Goal: Task Accomplishment & Management: Manage account settings

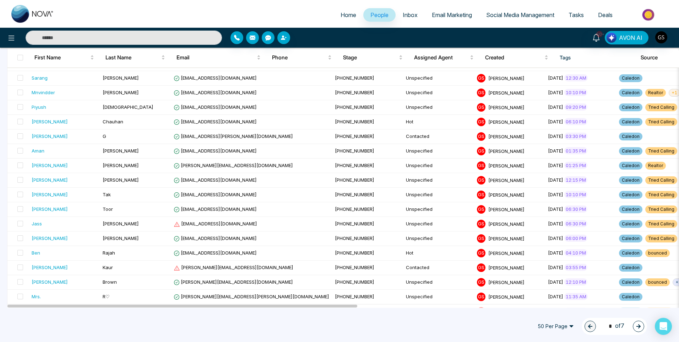
scroll to position [178, 0]
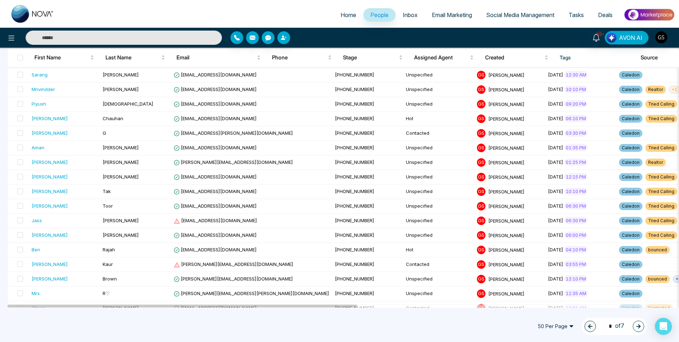
click at [641, 330] on button "button" at bounding box center [638, 326] width 11 height 11
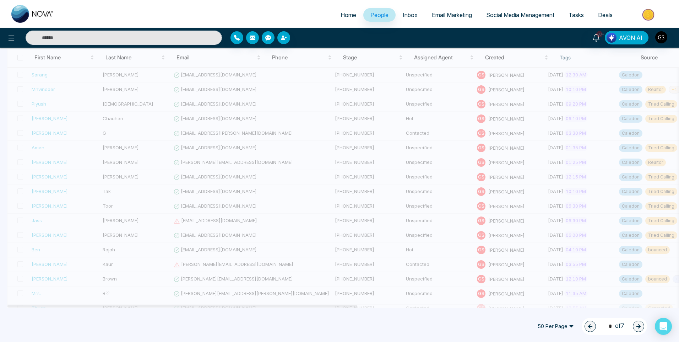
type input "*"
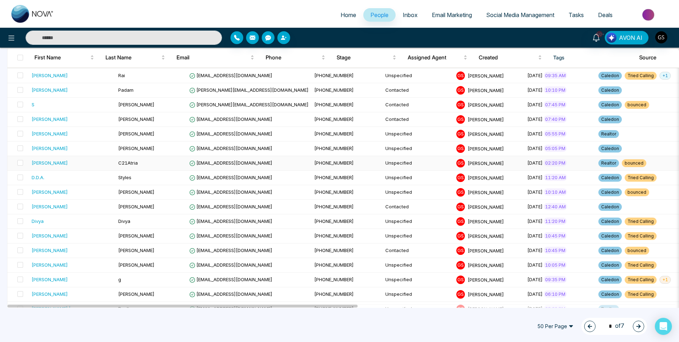
scroll to position [462, 0]
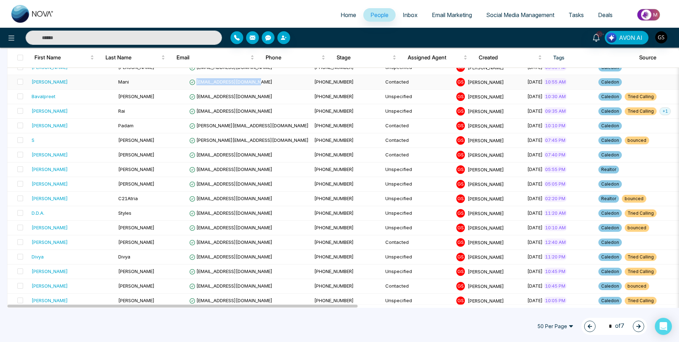
drag, startPoint x: 250, startPoint y: 81, endPoint x: 181, endPoint y: 79, distance: 69.0
click at [187, 79] on td "[EMAIL_ADDRESS][DOMAIN_NAME]" at bounding box center [249, 82] width 125 height 15
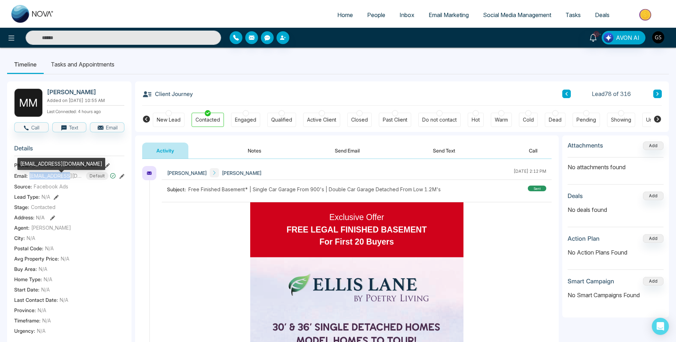
drag, startPoint x: 29, startPoint y: 181, endPoint x: 70, endPoint y: 181, distance: 40.5
click at [70, 179] on span "[EMAIL_ADDRESS][DOMAIN_NAME]" at bounding box center [55, 175] width 53 height 7
copy span "manpreetbawa49"
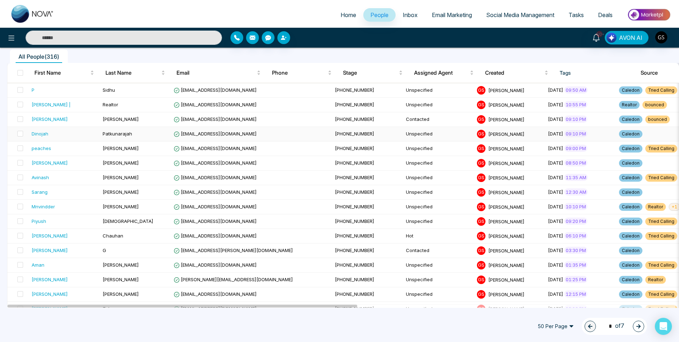
scroll to position [249, 0]
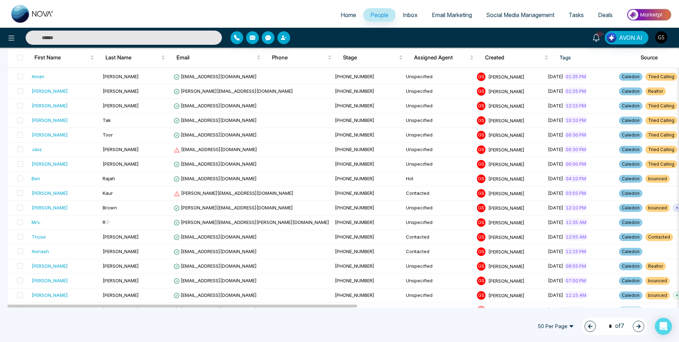
click at [636, 325] on button "button" at bounding box center [638, 326] width 11 height 11
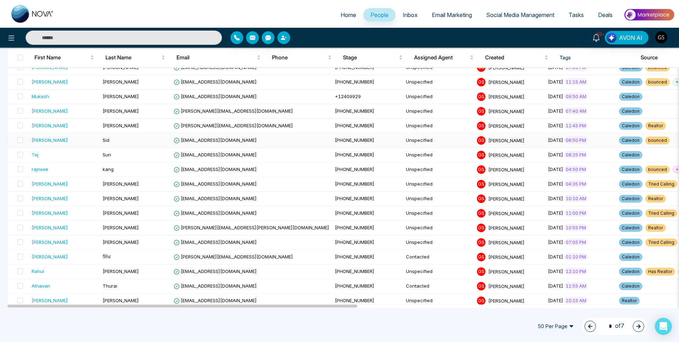
type input "*"
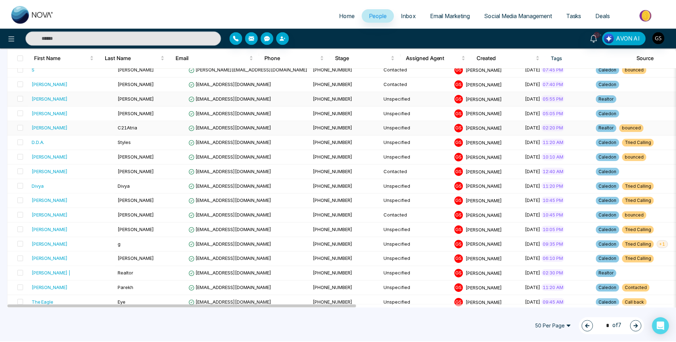
scroll to position [568, 0]
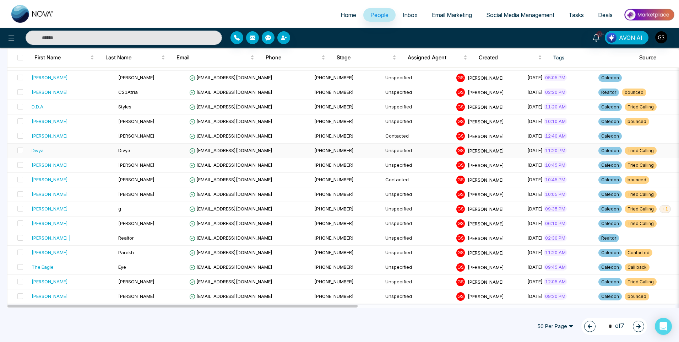
click at [187, 154] on td "[EMAIL_ADDRESS][DOMAIN_NAME]" at bounding box center [249, 151] width 125 height 15
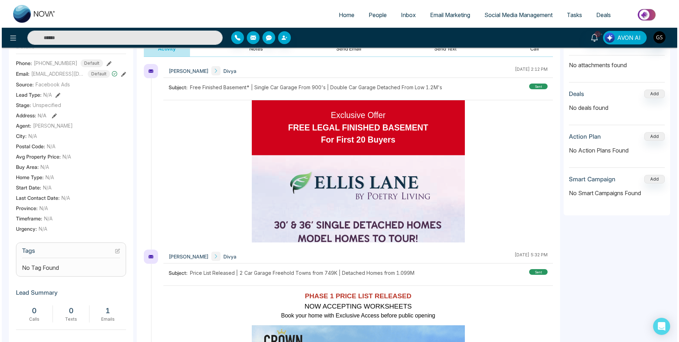
scroll to position [107, 0]
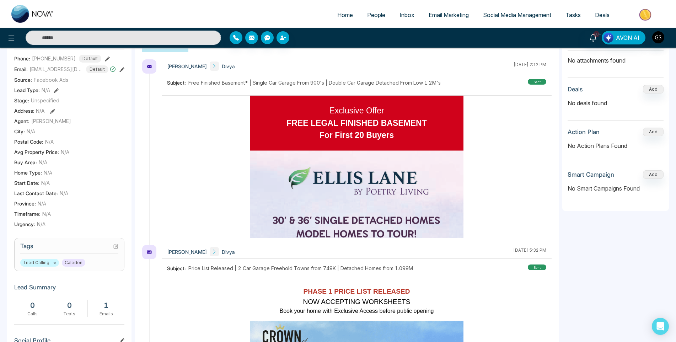
click at [117, 249] on icon at bounding box center [115, 246] width 5 height 5
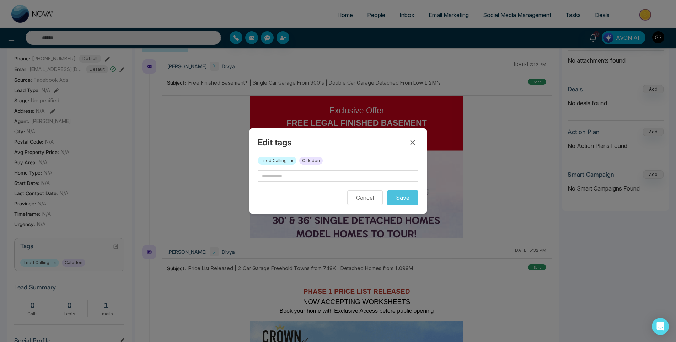
click at [294, 161] on span "Tried Calling ×" at bounding box center [277, 161] width 39 height 8
click at [292, 161] on button "×" at bounding box center [291, 160] width 3 height 6
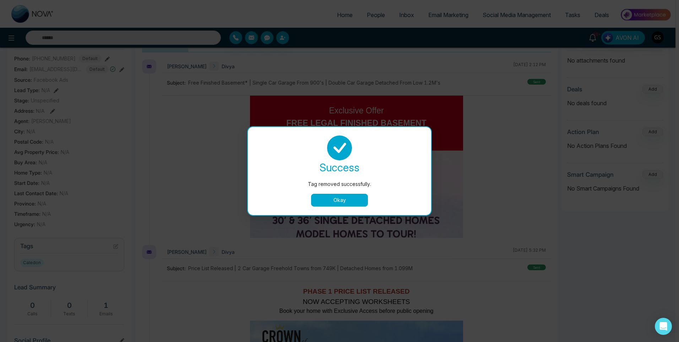
click at [319, 202] on button "Okay" at bounding box center [339, 200] width 57 height 13
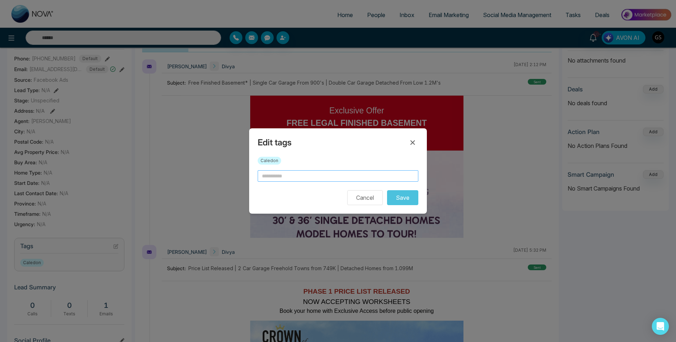
click at [299, 176] on input "text" at bounding box center [338, 175] width 161 height 11
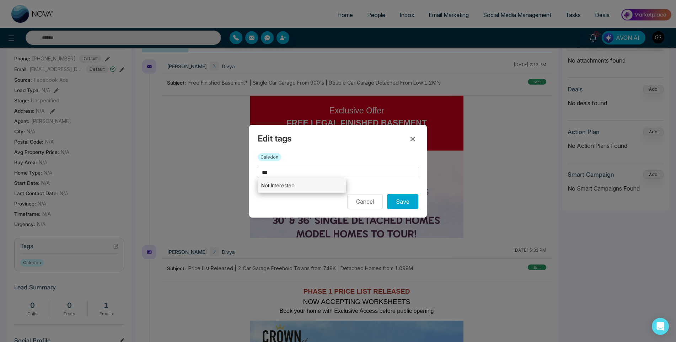
click at [296, 187] on li "Not Interested" at bounding box center [302, 185] width 88 height 15
type input "**********"
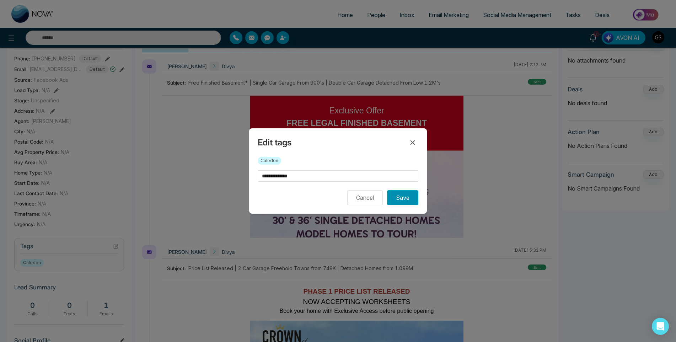
click at [400, 199] on button "Save" at bounding box center [402, 197] width 31 height 15
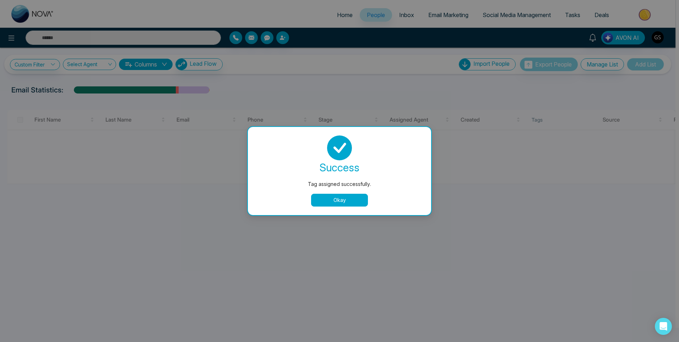
click at [345, 203] on button "Okay" at bounding box center [339, 200] width 57 height 13
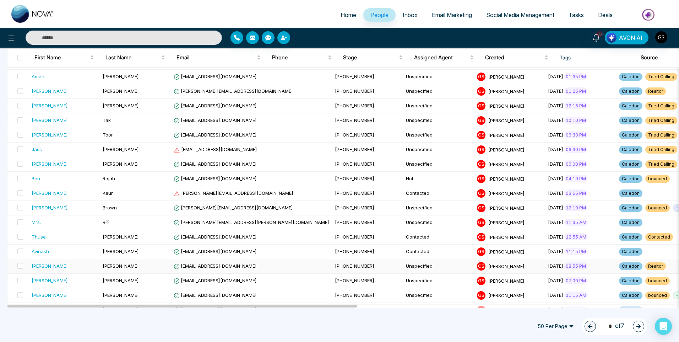
scroll to position [497, 0]
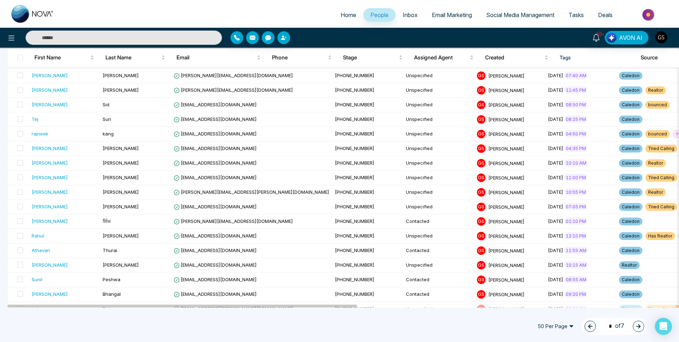
click at [639, 325] on icon "button" at bounding box center [638, 326] width 5 height 5
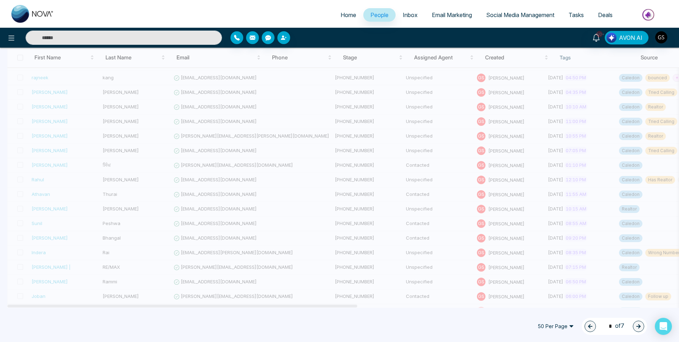
scroll to position [568, 0]
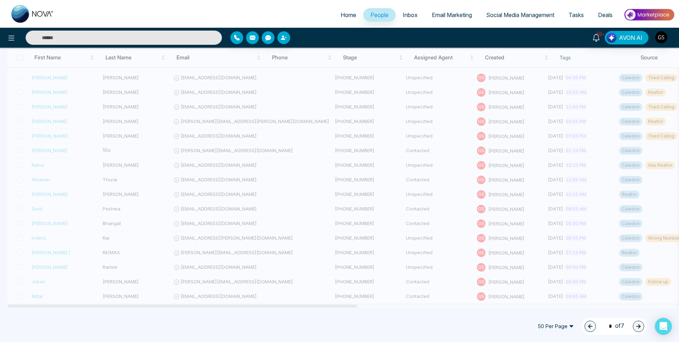
type input "*"
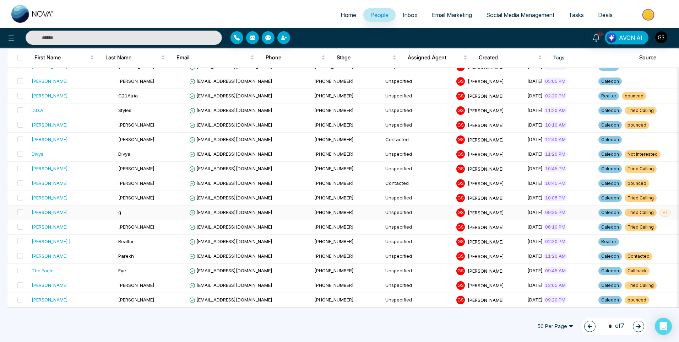
click at [660, 209] on span "+ 1" at bounding box center [665, 213] width 11 height 8
drag, startPoint x: 235, startPoint y: 223, endPoint x: 181, endPoint y: 224, distance: 54.0
click at [187, 224] on td "[EMAIL_ADDRESS][DOMAIN_NAME]" at bounding box center [249, 227] width 125 height 15
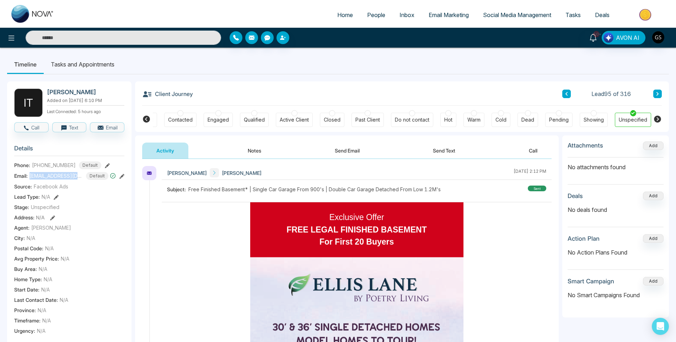
drag, startPoint x: 80, startPoint y: 175, endPoint x: 29, endPoint y: 174, distance: 50.8
click at [29, 174] on div "Email: [EMAIL_ADDRESS][DOMAIN_NAME] Default" at bounding box center [69, 176] width 110 height 8
copy span "[EMAIL_ADDRESS][DOMAIN_NAME]"
click at [190, 124] on div "Contacted" at bounding box center [180, 120] width 32 height 14
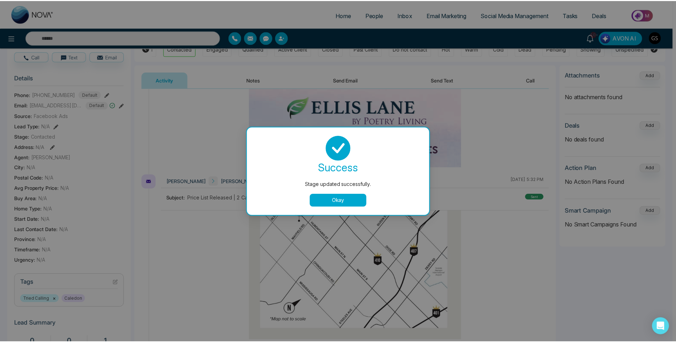
scroll to position [107, 0]
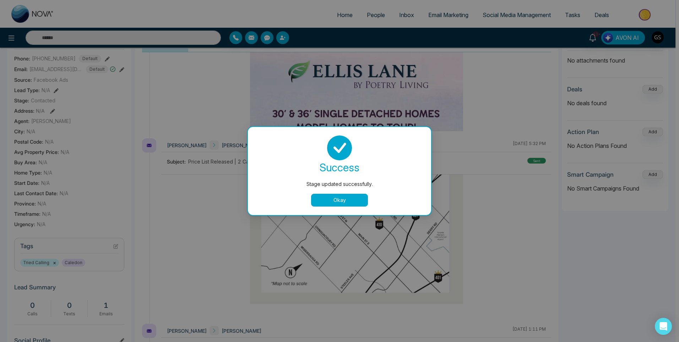
click at [363, 201] on button "Okay" at bounding box center [339, 200] width 57 height 13
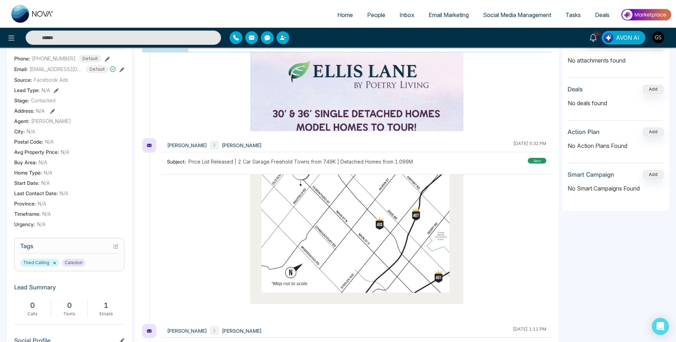
scroll to position [0, 24]
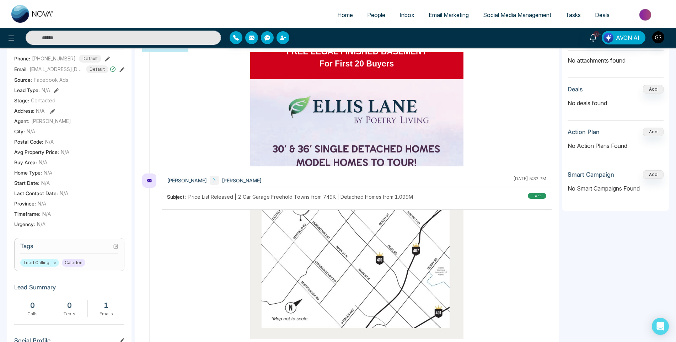
click at [55, 263] on button "×" at bounding box center [54, 262] width 3 height 6
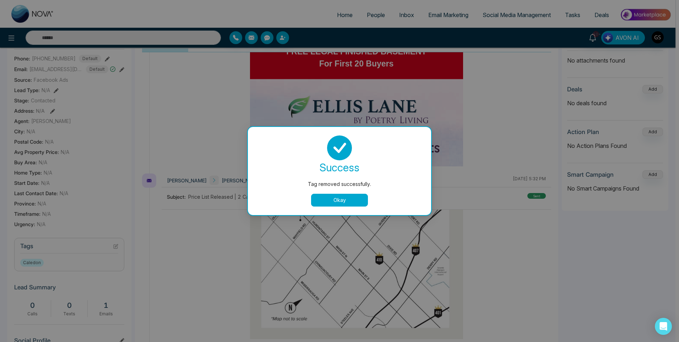
click at [333, 201] on button "Okay" at bounding box center [339, 200] width 57 height 13
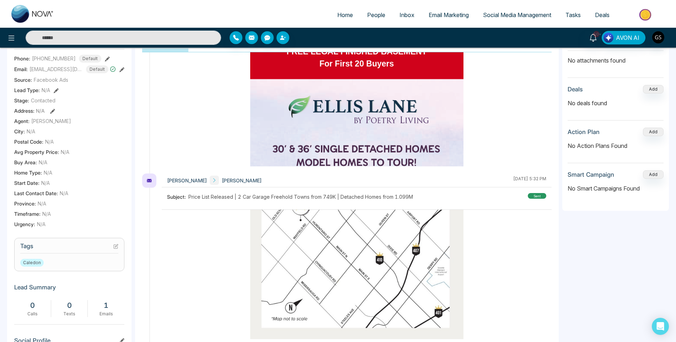
scroll to position [0, 0]
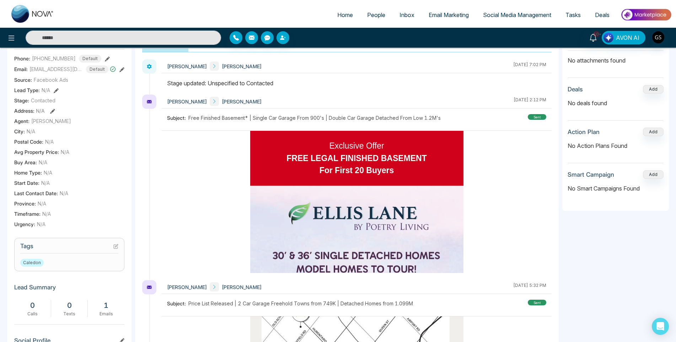
click at [373, 12] on span "People" at bounding box center [376, 14] width 18 height 7
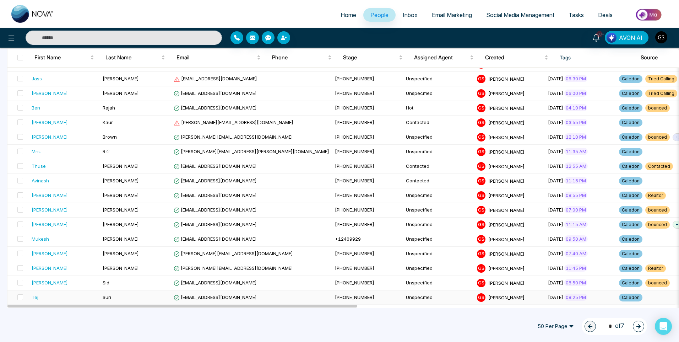
scroll to position [284, 0]
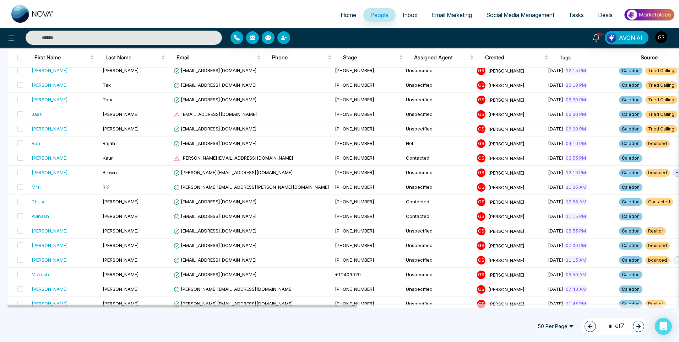
click at [637, 325] on icon "button" at bounding box center [638, 326] width 5 height 5
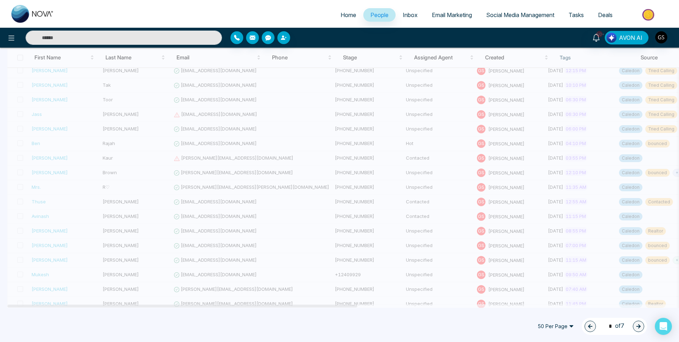
type input "*"
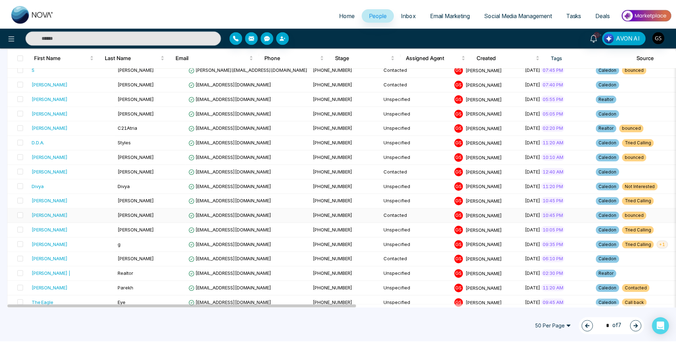
scroll to position [568, 0]
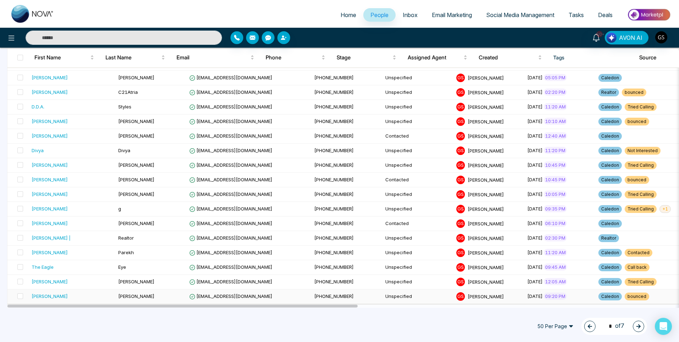
click at [189, 295] on span "[EMAIL_ADDRESS][DOMAIN_NAME]" at bounding box center [230, 296] width 83 height 6
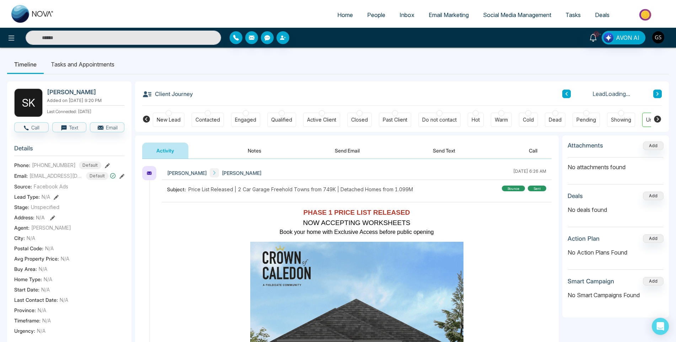
click at [247, 150] on button "Notes" at bounding box center [254, 150] width 42 height 16
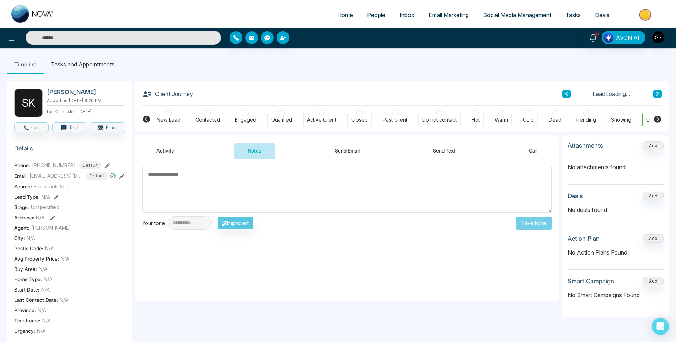
click at [171, 151] on button "Activity" at bounding box center [165, 150] width 46 height 16
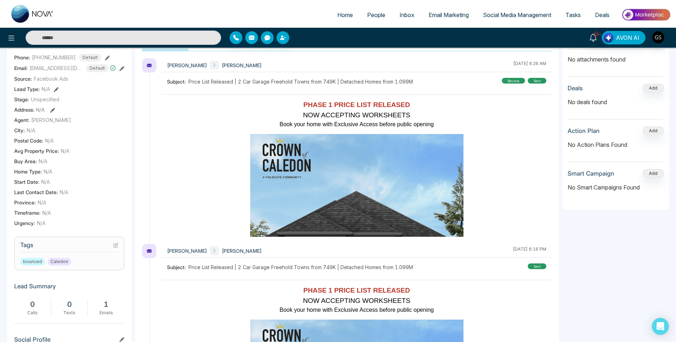
scroll to position [142, 0]
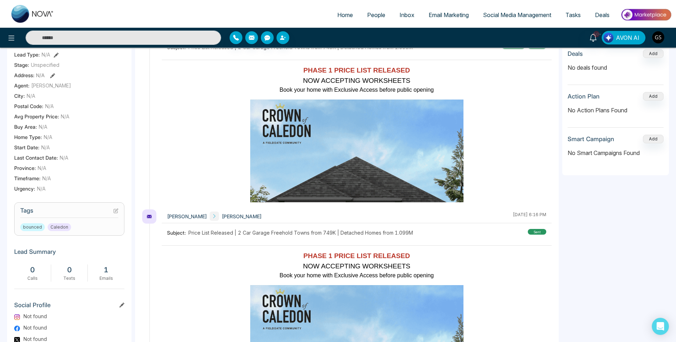
click at [113, 209] on h3 "Tags" at bounding box center [69, 212] width 98 height 11
click at [116, 212] on icon at bounding box center [115, 210] width 5 height 5
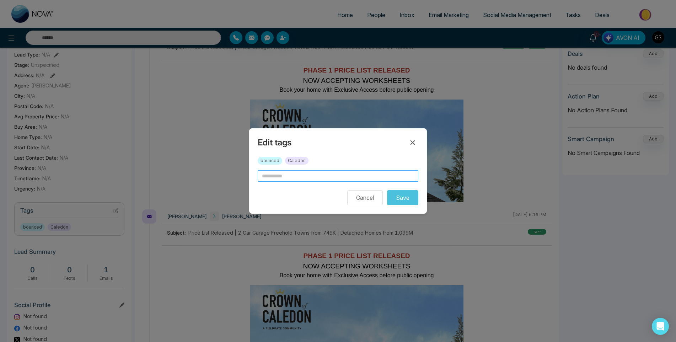
click at [307, 177] on input "text" at bounding box center [338, 175] width 161 height 11
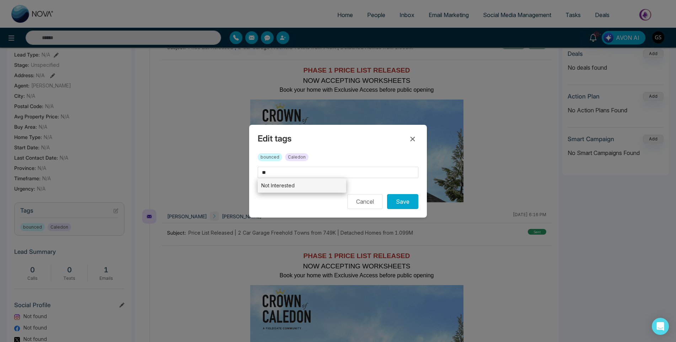
click at [303, 190] on li "Not Interested" at bounding box center [302, 185] width 88 height 15
type input "**********"
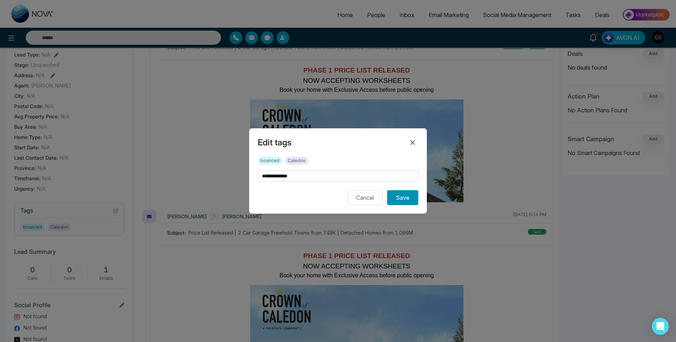
click at [397, 199] on button "Save" at bounding box center [402, 197] width 31 height 15
click at [458, 142] on div "**********" at bounding box center [338, 171] width 676 height 342
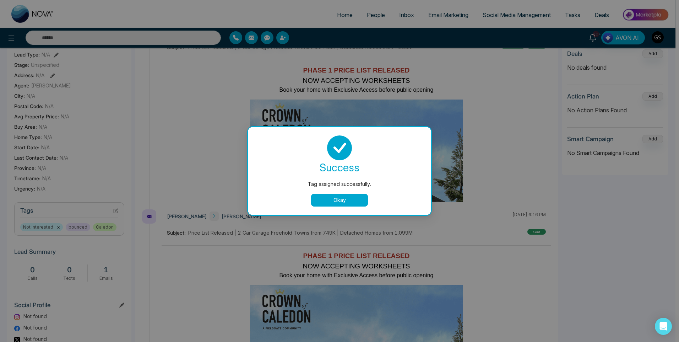
click at [416, 124] on div "Tag assigned successfully. success Tag assigned successfully. Okay" at bounding box center [339, 171] width 679 height 342
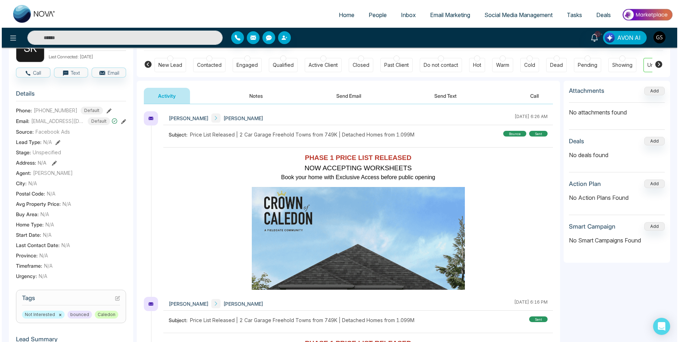
scroll to position [0, 0]
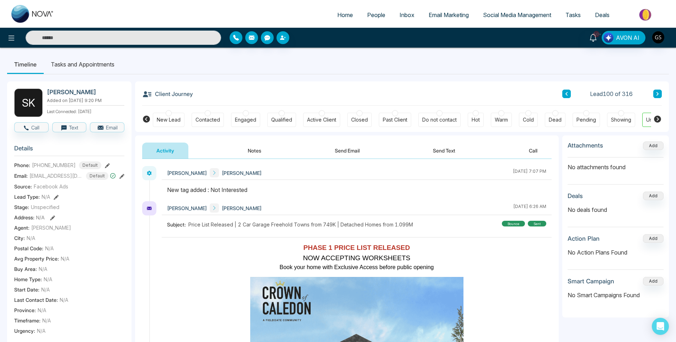
click at [378, 17] on span "People" at bounding box center [376, 14] width 18 height 7
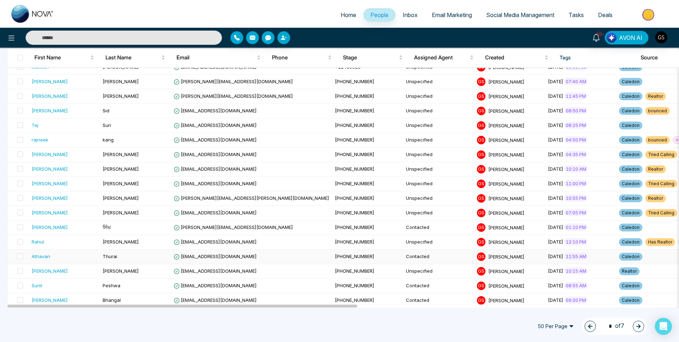
scroll to position [533, 0]
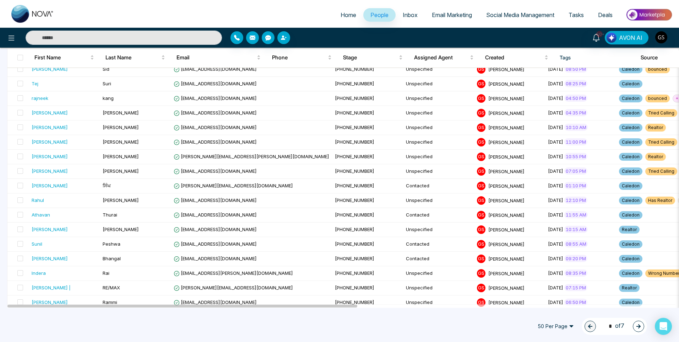
click at [641, 324] on icon "button" at bounding box center [638, 326] width 5 height 5
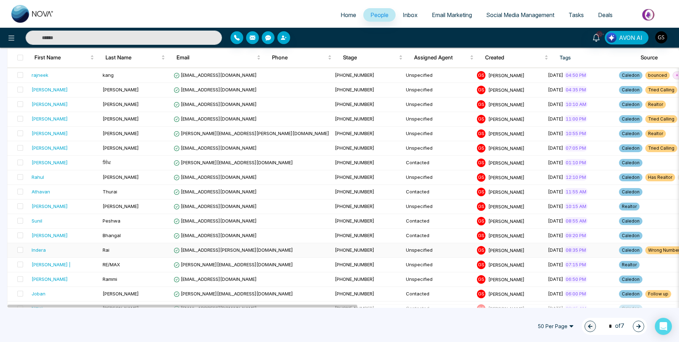
scroll to position [568, 0]
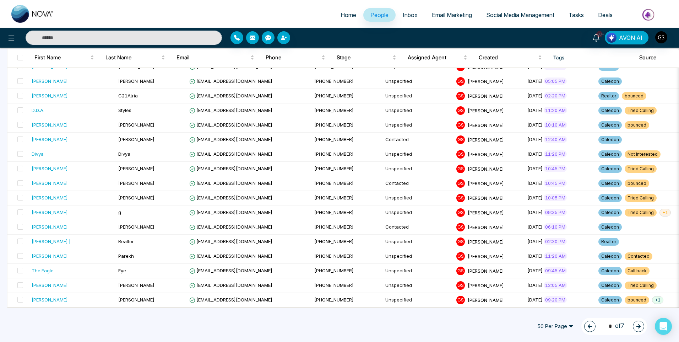
click at [636, 324] on button "button" at bounding box center [638, 326] width 11 height 11
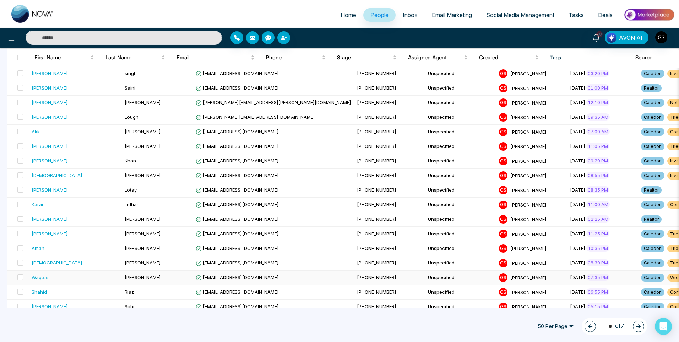
scroll to position [0, 0]
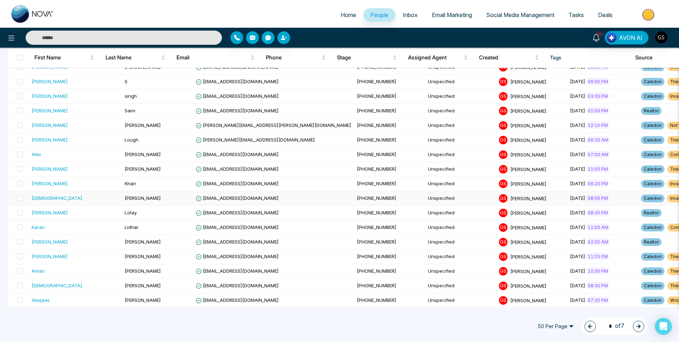
scroll to position [71, 0]
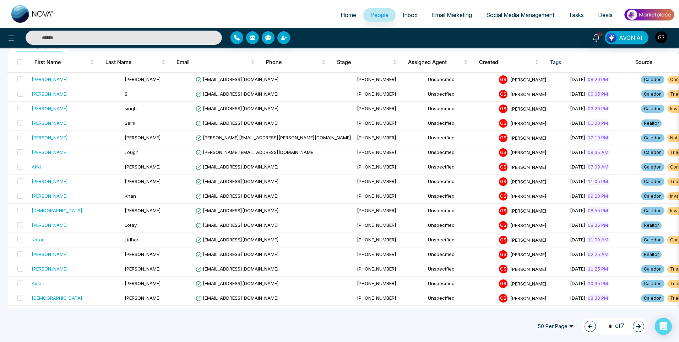
click at [641, 330] on button "button" at bounding box center [638, 326] width 11 height 11
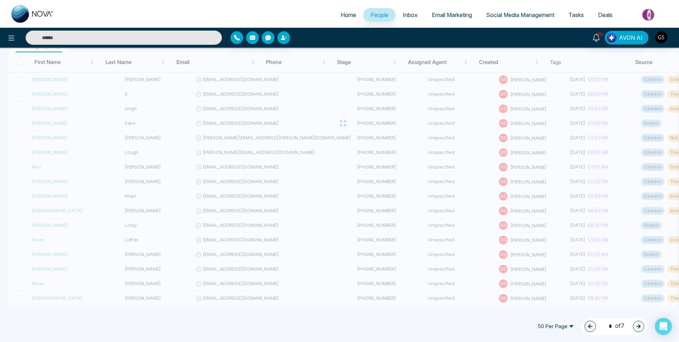
type input "*"
